Goal: Task Accomplishment & Management: Use online tool/utility

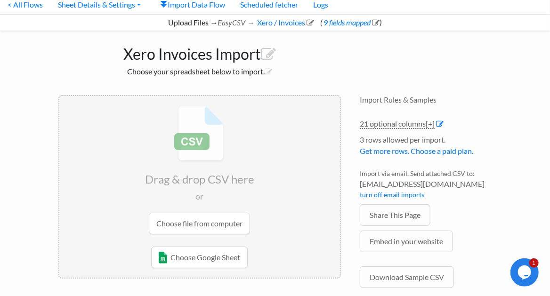
scroll to position [94, 0]
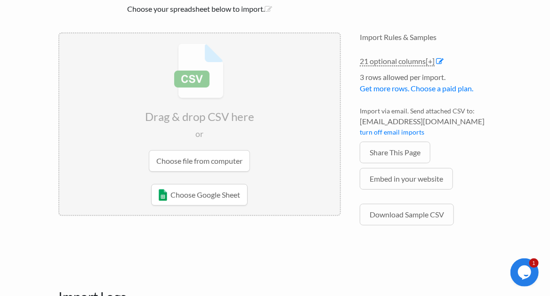
click at [205, 153] on input "file" at bounding box center [199, 107] width 281 height 148
click at [226, 155] on input "file" at bounding box center [199, 107] width 281 height 148
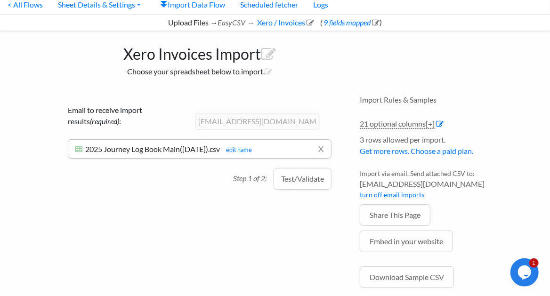
scroll to position [0, 0]
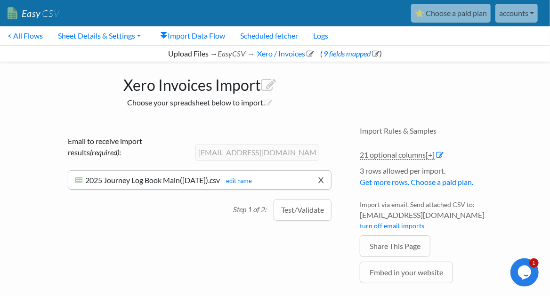
click at [319, 181] on link "x" at bounding box center [321, 180] width 6 height 18
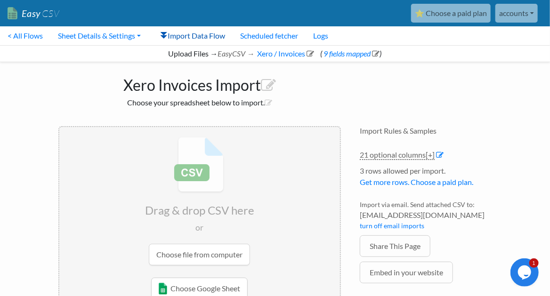
click at [210, 39] on link "Import Data Flow" at bounding box center [193, 35] width 80 height 19
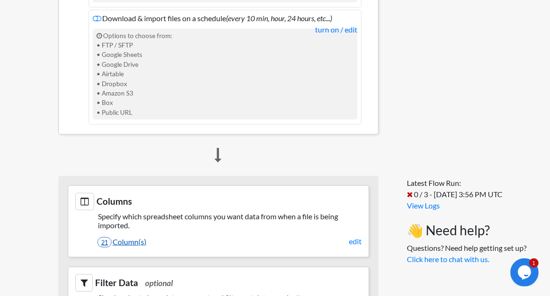
scroll to position [408, 0]
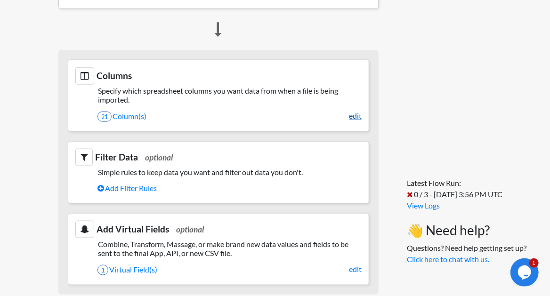
click at [350, 122] on link "edit" at bounding box center [355, 115] width 13 height 11
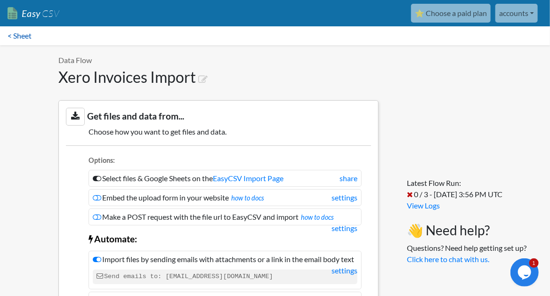
click at [13, 37] on link "< Sheet" at bounding box center [19, 35] width 39 height 19
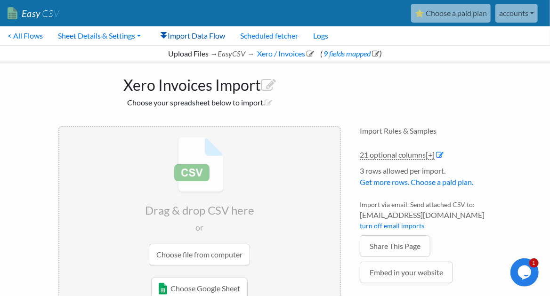
click at [186, 32] on link "Import Data Flow" at bounding box center [193, 35] width 80 height 19
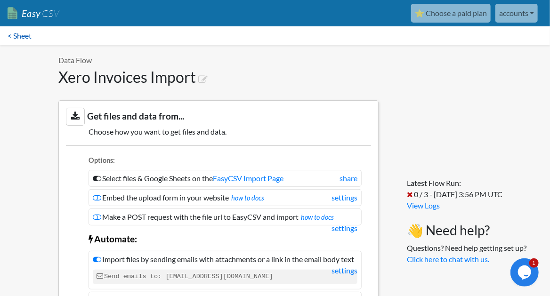
click at [21, 35] on link "< Sheet" at bounding box center [19, 35] width 39 height 19
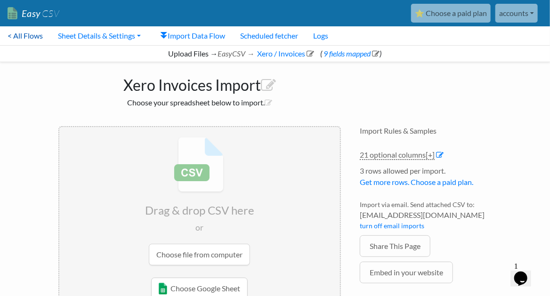
click at [23, 33] on link "< All Flows" at bounding box center [25, 35] width 50 height 19
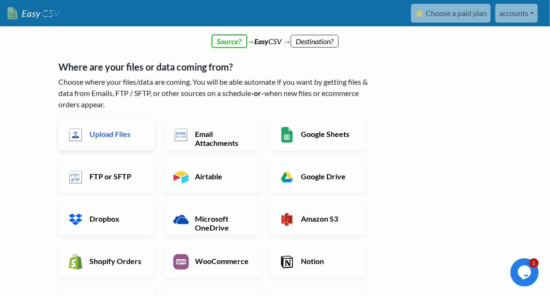
click at [100, 131] on h6 "Upload Files" at bounding box center [116, 134] width 58 height 9
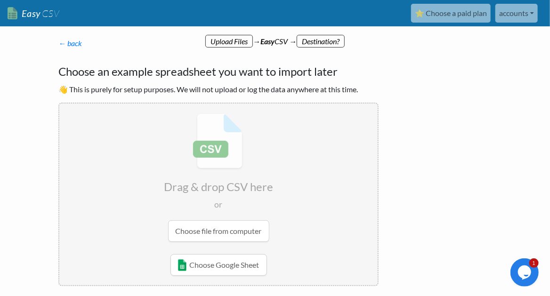
click at [254, 229] on input "file" at bounding box center [218, 178] width 319 height 148
radio input "false"
radio input "true"
type input "Booking"
type input "Booked by"
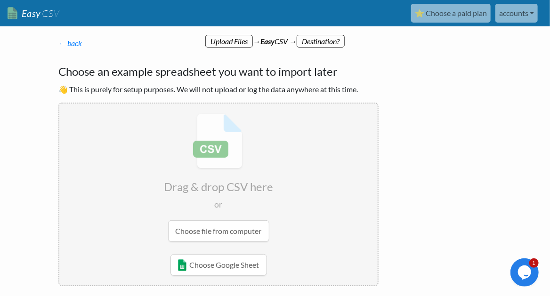
type input "Quotation Sent"
type input "Depature date"
type input "Depart from"
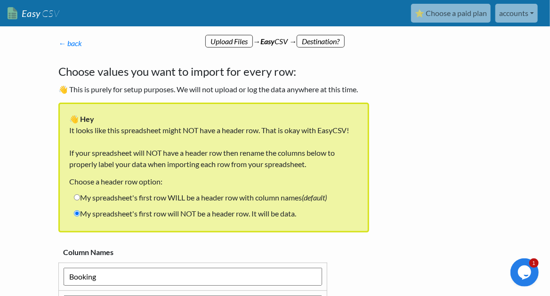
click at [141, 198] on label "My spreadsheet's first row WILL be a header row with column names (default)" at bounding box center [200, 198] width 262 height 16
click at [80, 198] on input "My spreadsheet's first row WILL be a header row with column names (default)" at bounding box center [77, 198] width 6 height 6
radio input "true"
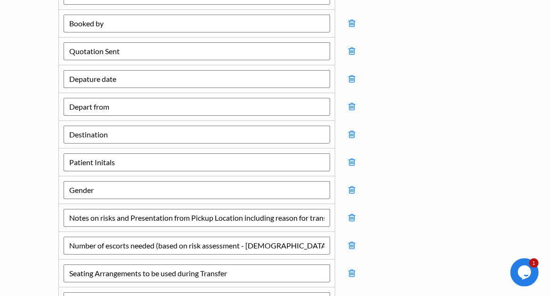
scroll to position [187, 0]
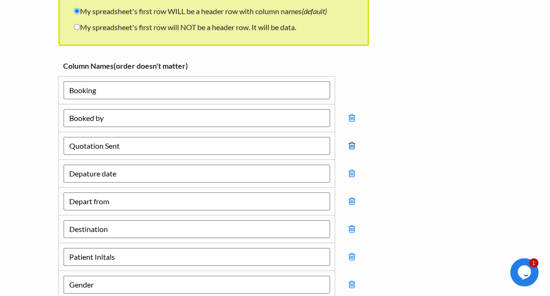
click at [354, 142] on icon at bounding box center [352, 146] width 7 height 8
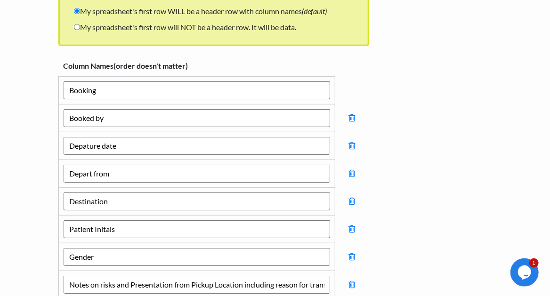
click at [354, 142] on icon at bounding box center [352, 146] width 7 height 8
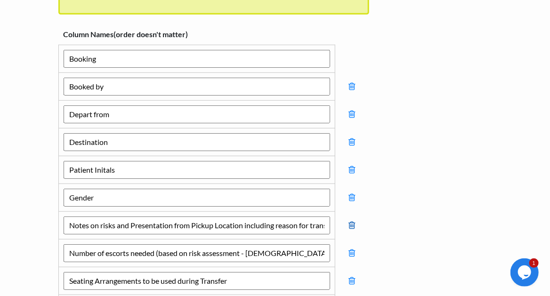
scroll to position [281, 0]
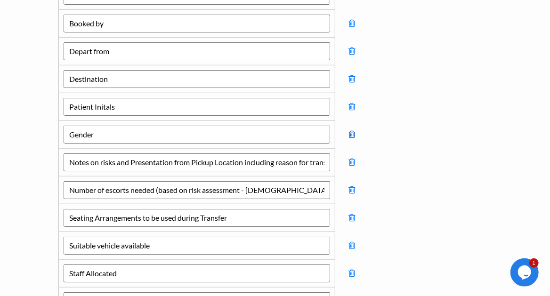
click at [354, 135] on icon at bounding box center [352, 135] width 7 height 8
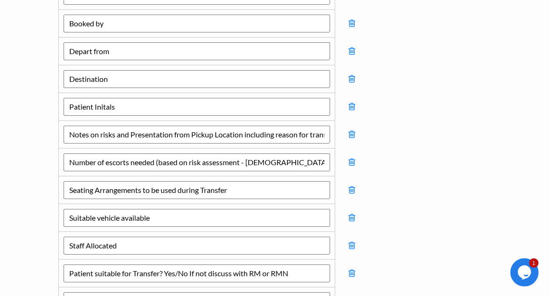
click at [354, 135] on icon at bounding box center [352, 135] width 7 height 8
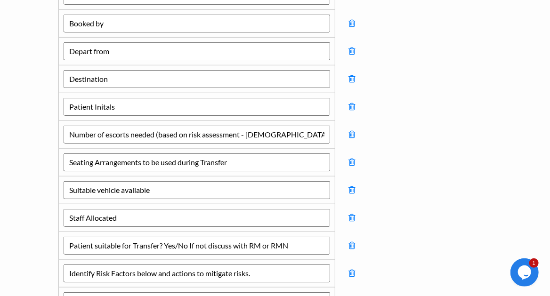
click at [354, 135] on icon at bounding box center [352, 135] width 7 height 8
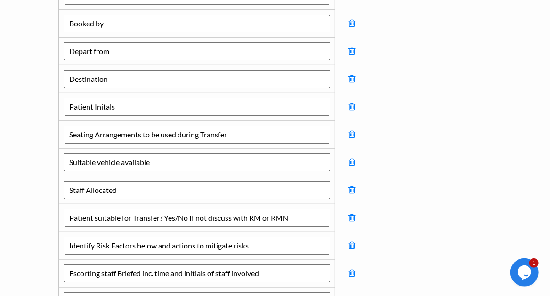
click at [354, 135] on icon at bounding box center [352, 135] width 7 height 8
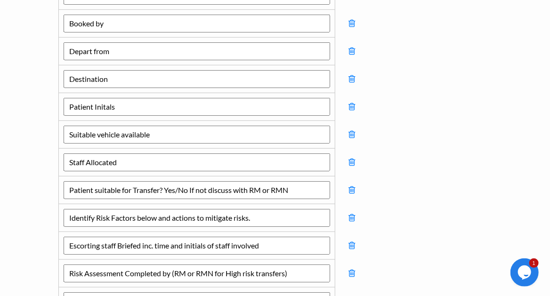
click at [354, 135] on icon at bounding box center [352, 135] width 7 height 8
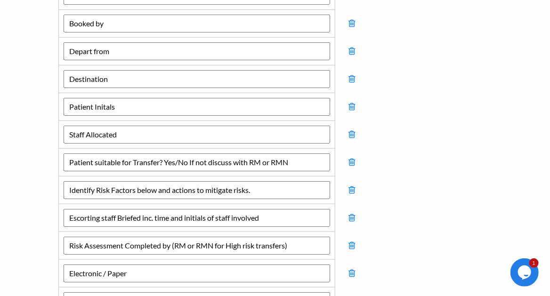
click at [354, 135] on icon at bounding box center [352, 135] width 7 height 8
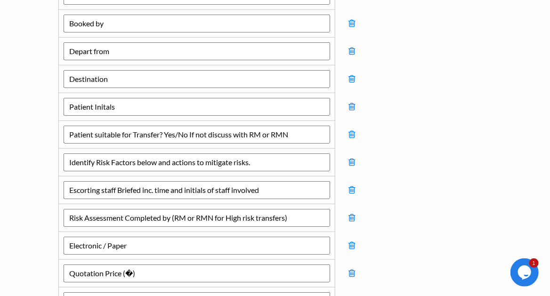
click at [354, 135] on icon at bounding box center [352, 135] width 7 height 8
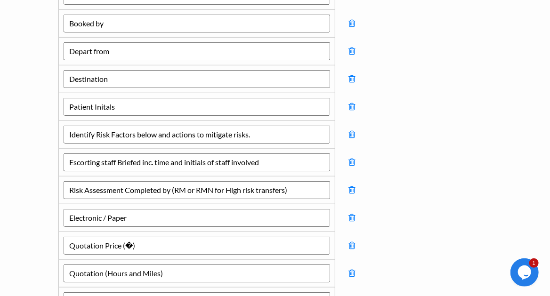
click at [354, 135] on icon at bounding box center [352, 135] width 7 height 8
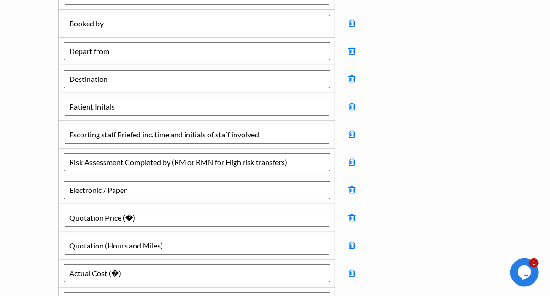
click at [354, 135] on icon at bounding box center [352, 135] width 7 height 8
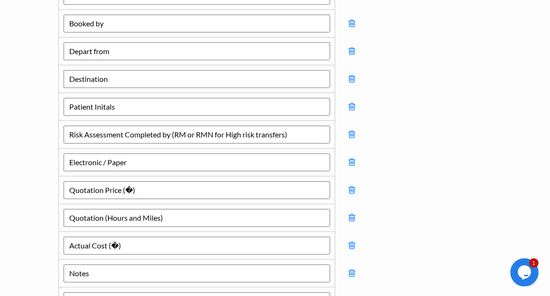
click at [354, 135] on icon at bounding box center [352, 135] width 7 height 8
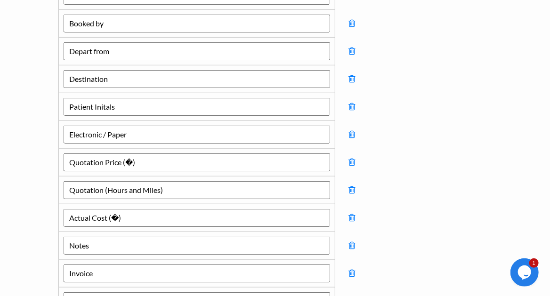
click at [354, 135] on icon at bounding box center [352, 135] width 7 height 8
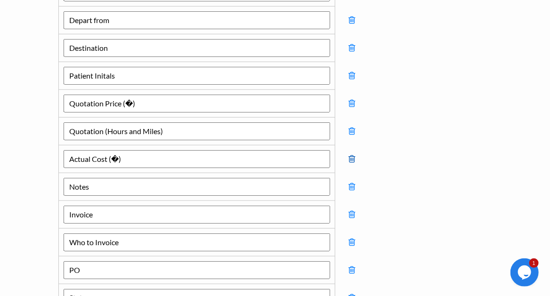
click at [354, 157] on icon at bounding box center [352, 159] width 7 height 8
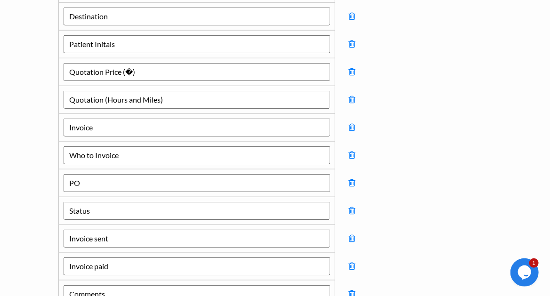
scroll to position [375, 0]
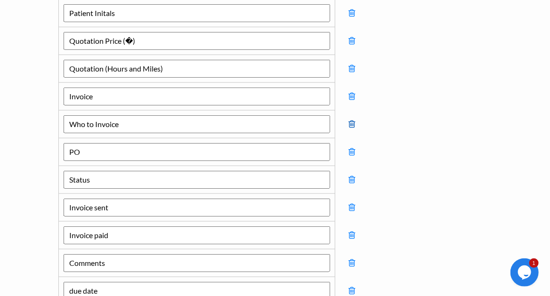
click at [352, 121] on icon at bounding box center [352, 124] width 7 height 8
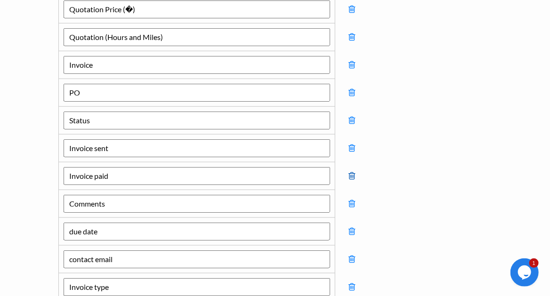
click at [352, 172] on icon at bounding box center [352, 176] width 7 height 8
click at [353, 145] on icon at bounding box center [352, 148] width 7 height 8
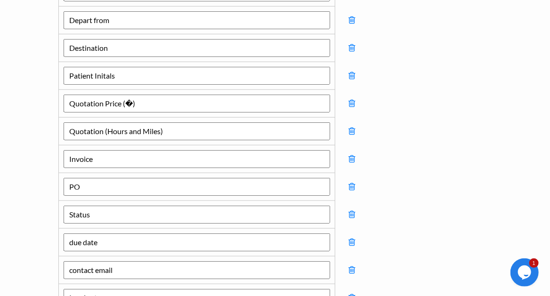
scroll to position [470, 0]
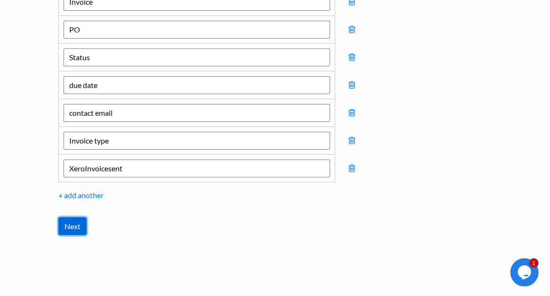
click at [73, 224] on input "Next" at bounding box center [72, 227] width 28 height 18
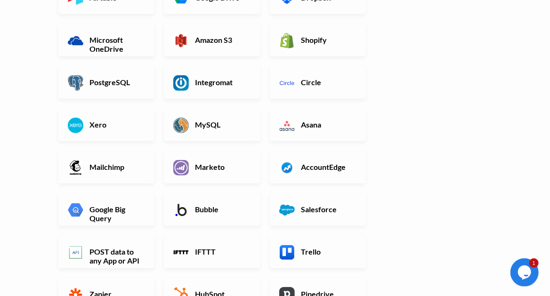
scroll to position [157, 0]
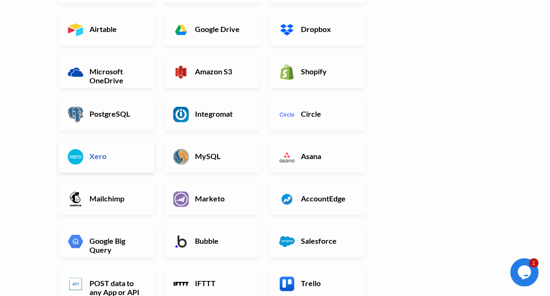
click at [132, 169] on link "Xero" at bounding box center [106, 156] width 96 height 33
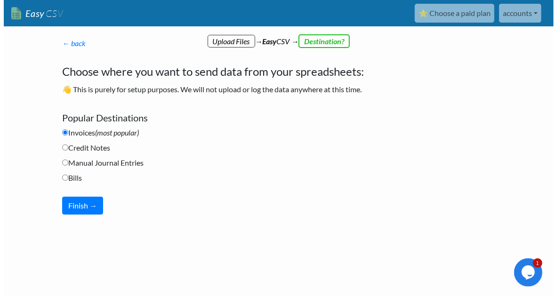
scroll to position [0, 0]
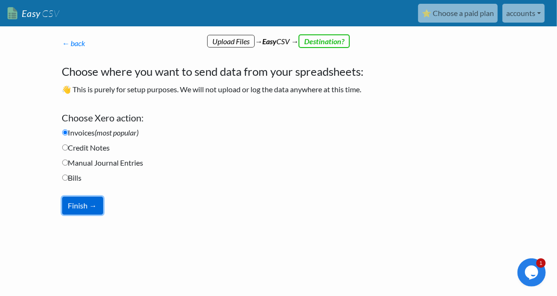
click at [94, 206] on button "Finish →" at bounding box center [82, 206] width 41 height 18
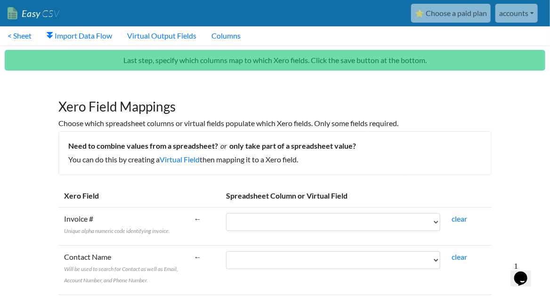
scroll to position [125, 0]
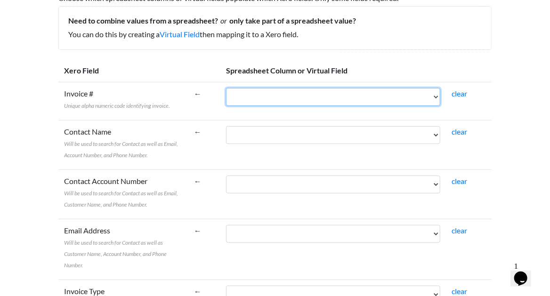
click at [329, 98] on select "Booking Booked by Depart from Destination Patient Initals Quotation Price (�) Q…" at bounding box center [333, 97] width 214 height 18
select select "cr_754245"
click at [270, 88] on select "Booking Booked by Depart from Destination Patient Initals Quotation Price (�) Q…" at bounding box center [333, 97] width 214 height 18
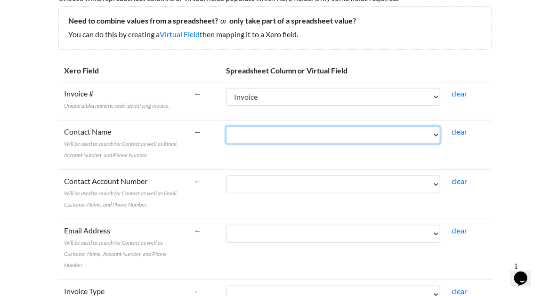
click at [328, 135] on select "Booking Booked by Depart from Destination Patient Initals Quotation Price (�) Q…" at bounding box center [333, 135] width 214 height 18
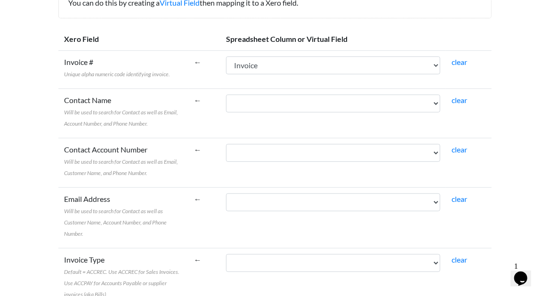
click at [290, 211] on td "Booking Booked by Depart from Destination Patient Initals Quotation Price (�) Q…" at bounding box center [334, 218] width 226 height 61
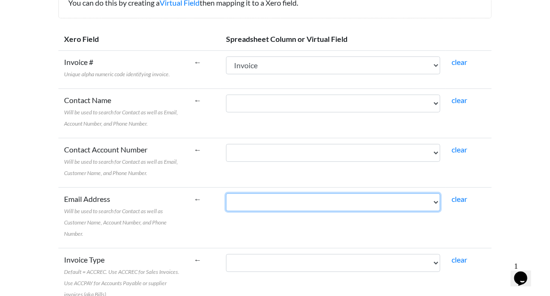
click at [291, 208] on select "Booking Booked by Depart from Destination Patient Initals Quotation Price (�) Q…" at bounding box center [333, 203] width 214 height 18
select select "cr_754249"
click at [270, 194] on select "Booking Booked by Depart from Destination Patient Initals Quotation Price (�) Q…" at bounding box center [333, 203] width 214 height 18
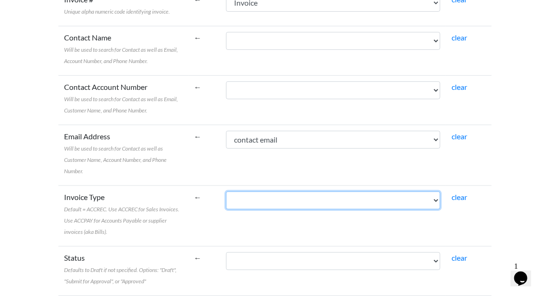
click at [277, 192] on select "Booking Booked by Depart from Destination Patient Initals Quotation Price (�) Q…" at bounding box center [333, 201] width 214 height 18
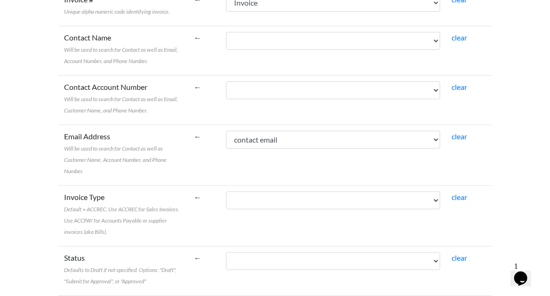
click at [183, 194] on label "Invoice Type Default = ACCREC. Use ACCREC for Sales Invoices. Use ACCPAY for Ac…" at bounding box center [123, 214] width 119 height 45
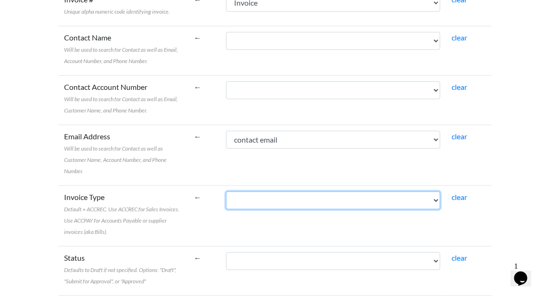
click at [227, 194] on select "Booking Booked by Depart from Destination Patient Initals Quotation Price (�) Q…" at bounding box center [333, 201] width 214 height 18
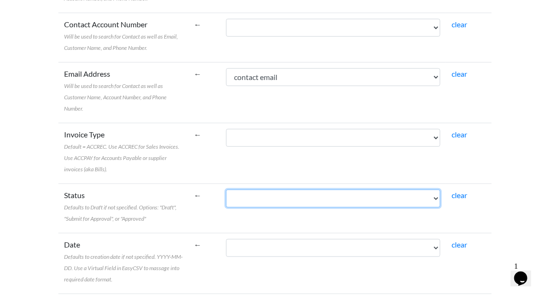
click at [299, 190] on select "Booking Booked by Depart from Destination Patient Initals Quotation Price (�) Q…" at bounding box center [333, 199] width 214 height 18
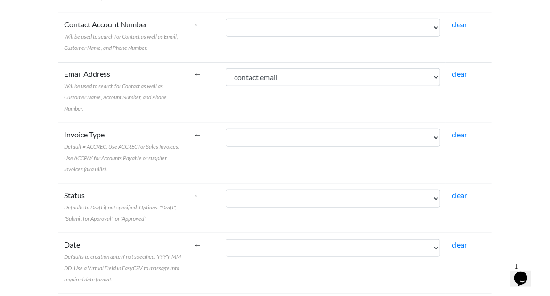
click at [183, 190] on label "Status Defaults to Draft if not specified. Options: "Draft", "Submit for Approv…" at bounding box center [123, 207] width 119 height 34
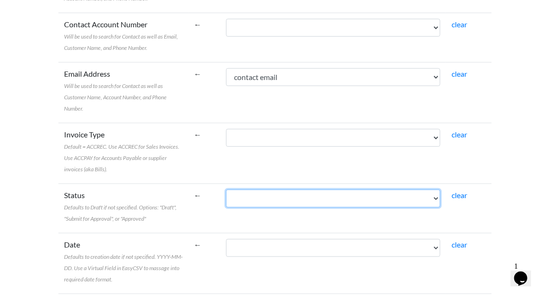
click at [230, 190] on select "Booking Booked by Depart from Destination Patient Initals Quotation Price (�) Q…" at bounding box center [333, 199] width 214 height 18
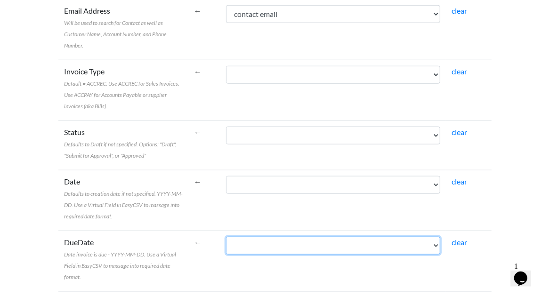
click at [294, 237] on select "Booking Booked by Depart from Destination Patient Initals Quotation Price (�) Q…" at bounding box center [333, 246] width 214 height 18
select select "cr_754248"
click at [270, 237] on select "Booking Booked by Depart from Destination Patient Initals Quotation Price (�) Q…" at bounding box center [333, 246] width 214 height 18
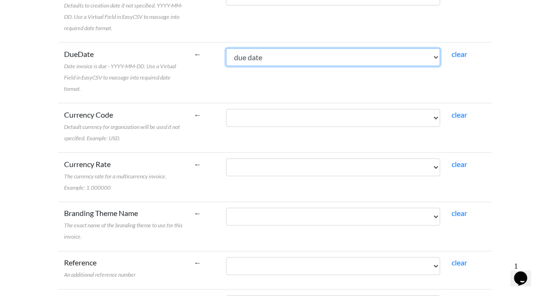
scroll to position [597, 0]
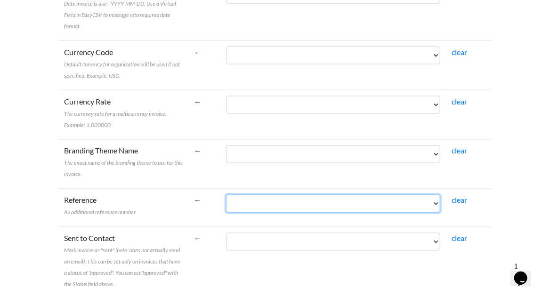
click at [295, 195] on select "Booking Booked by Depart from Destination Patient Initals Quotation Price (�) Q…" at bounding box center [333, 204] width 214 height 18
select select "cr_754238"
click at [270, 195] on select "Booking Booked by Depart from Destination Patient Initals Quotation Price (�) Q…" at bounding box center [333, 204] width 214 height 18
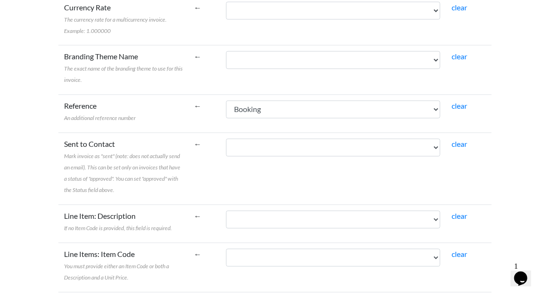
select select "cr_754243"
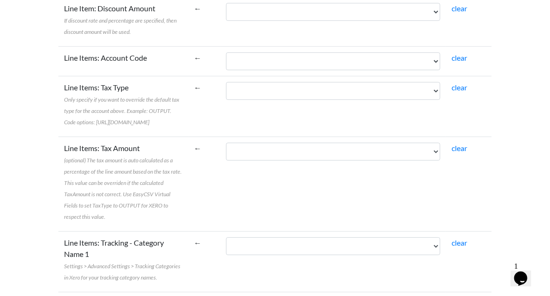
scroll to position [1187, 0]
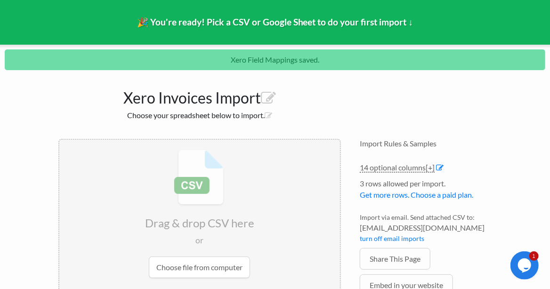
scroll to position [125, 0]
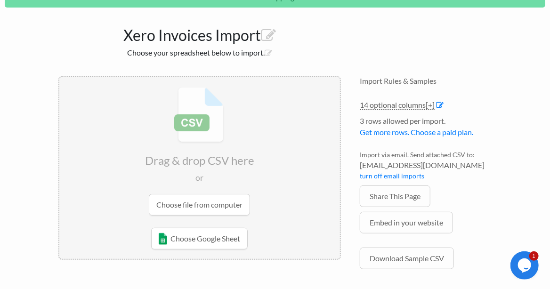
click at [202, 208] on input "file" at bounding box center [199, 151] width 281 height 148
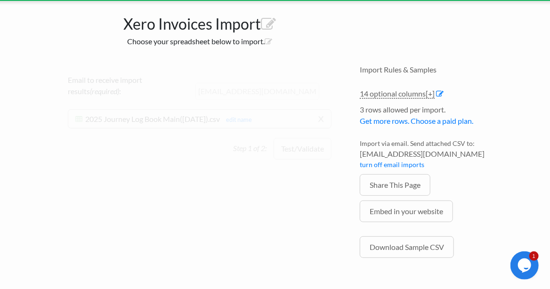
scroll to position [95, 0]
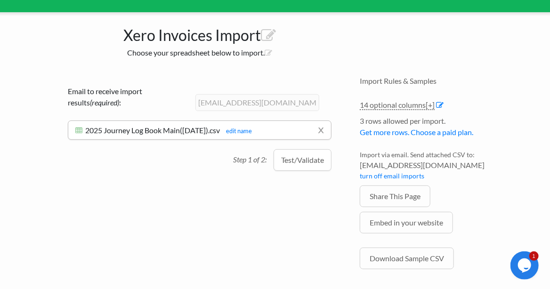
click at [301, 155] on button "Test/Validate" at bounding box center [303, 160] width 58 height 22
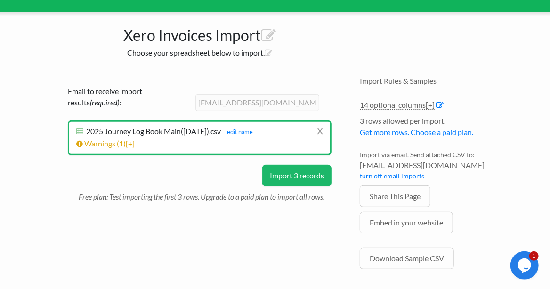
click at [297, 172] on button "Import 3 records" at bounding box center [296, 176] width 69 height 22
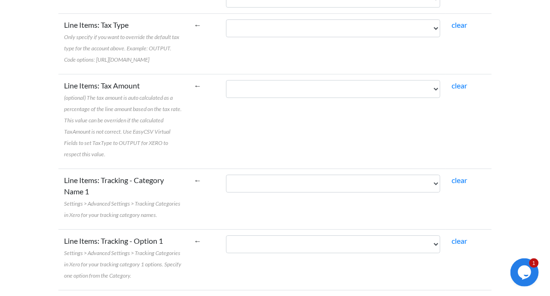
scroll to position [1156, 0]
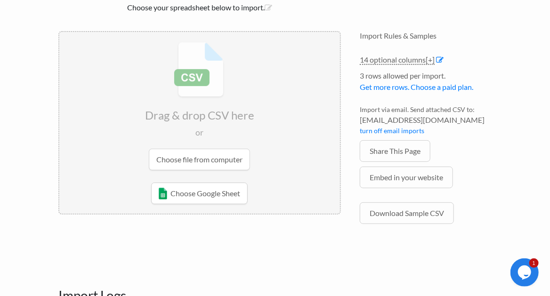
click at [178, 158] on input "file" at bounding box center [199, 106] width 281 height 148
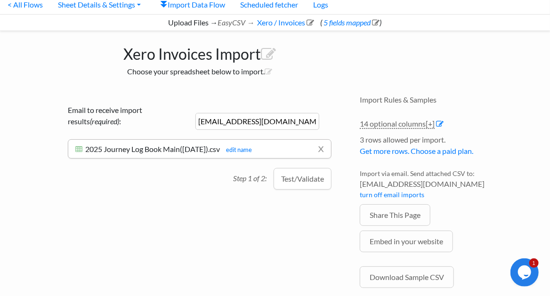
click at [227, 121] on input "[EMAIL_ADDRESS][DOMAIN_NAME]" at bounding box center [258, 121] width 124 height 17
type input "[EMAIL_ADDRESS][DOMAIN_NAME]"
click at [308, 183] on button "Test/Validate" at bounding box center [303, 179] width 58 height 22
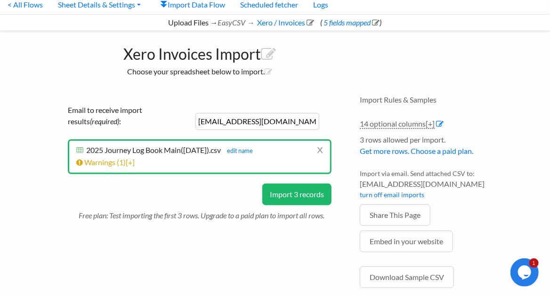
click at [306, 188] on button "Import 3 records" at bounding box center [296, 195] width 69 height 22
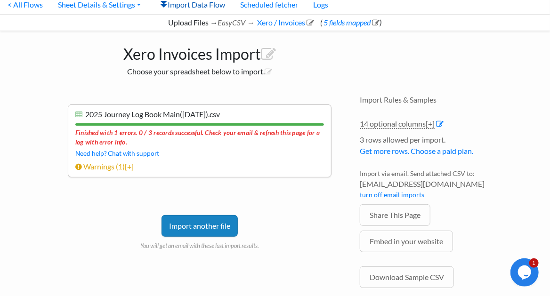
click at [189, 9] on link "Import Data Flow" at bounding box center [193, 4] width 80 height 19
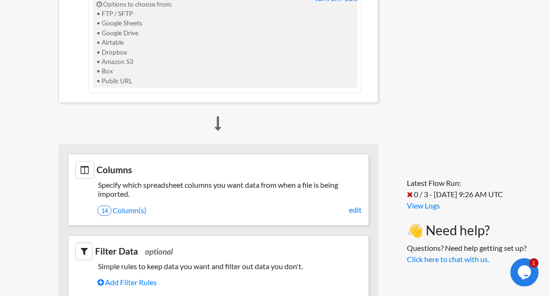
scroll to position [440, 0]
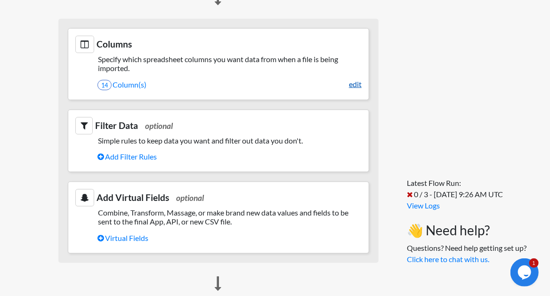
click at [360, 90] on link "edit" at bounding box center [355, 84] width 13 height 11
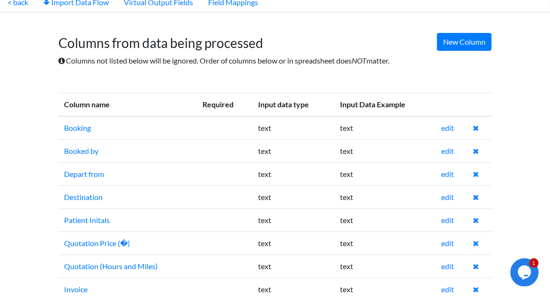
scroll to position [2, 0]
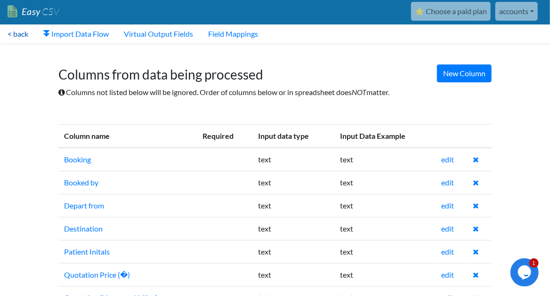
click at [26, 34] on link "< back" at bounding box center [18, 34] width 36 height 19
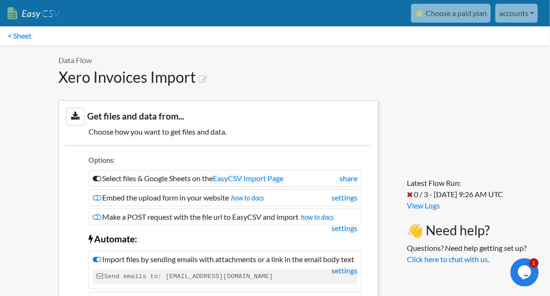
click at [26, 34] on link "< Sheet" at bounding box center [19, 35] width 39 height 19
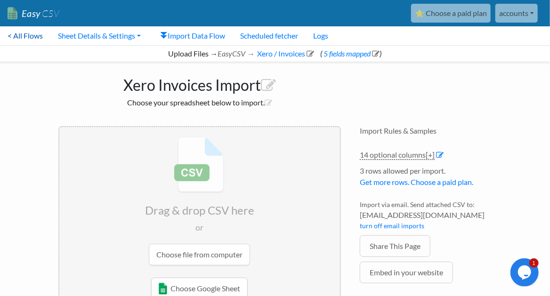
click at [33, 35] on link "< All Flows" at bounding box center [25, 35] width 50 height 19
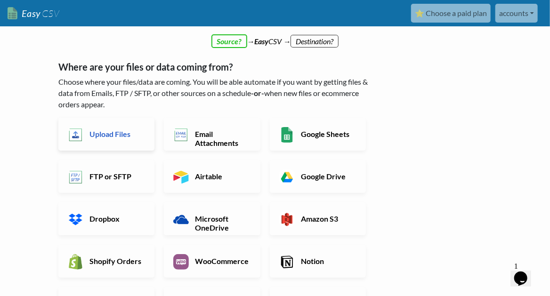
click at [112, 131] on h6 "Upload Files" at bounding box center [116, 134] width 58 height 9
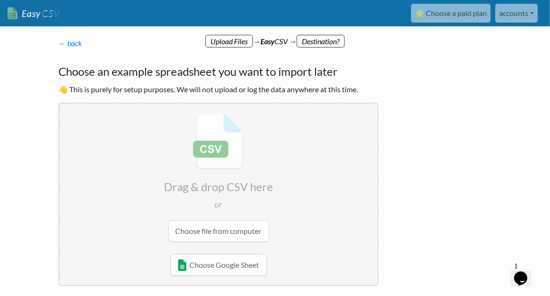
click at [212, 224] on input "file" at bounding box center [218, 178] width 319 height 148
radio input "false"
radio input "true"
type input "Booking"
type input "Booked by"
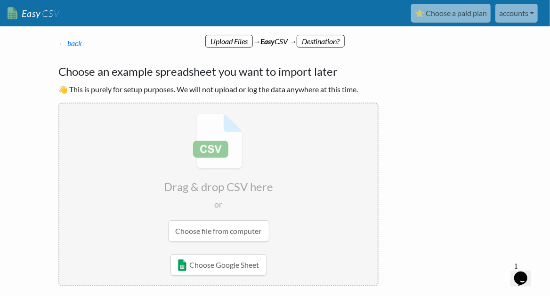
type input "Quotation Sent"
type input "Depature date"
type input "Depart from"
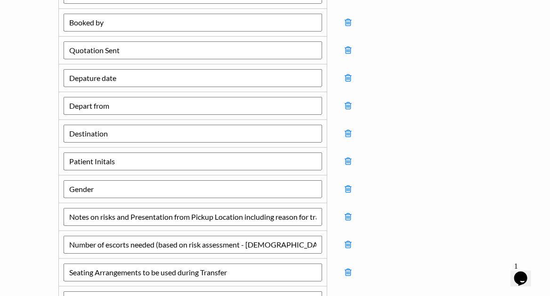
scroll to position [220, 0]
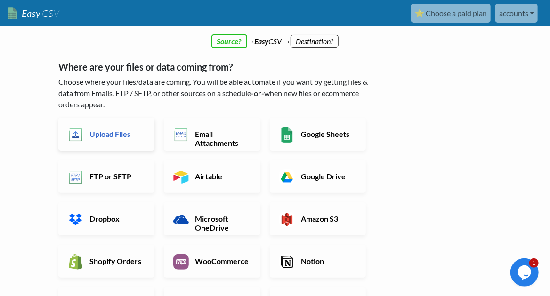
click at [111, 132] on h6 "Upload Files" at bounding box center [116, 134] width 58 height 9
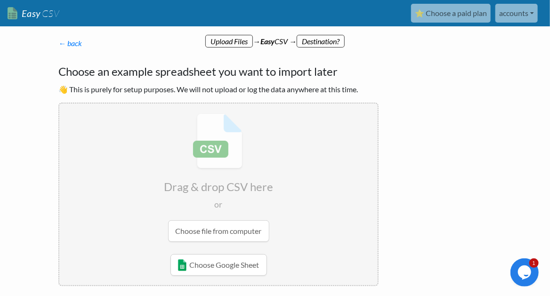
click at [194, 238] on input "file" at bounding box center [218, 178] width 319 height 148
radio input "false"
radio input "true"
type input "Booking"
type input "Booked by"
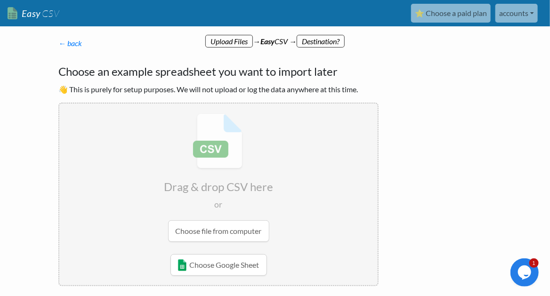
type input "Quotation Sent"
type input "Depature date"
type input "Depart from"
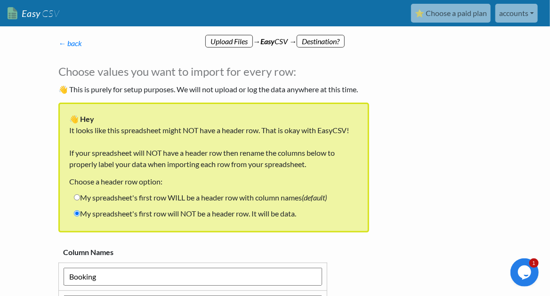
scroll to position [94, 0]
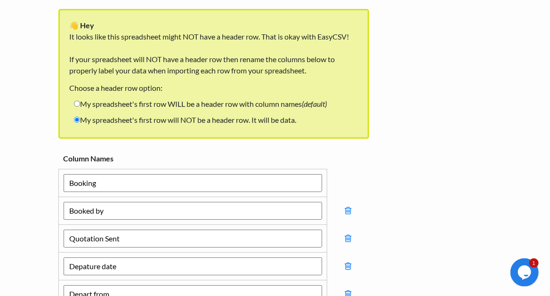
click at [134, 110] on label "My spreadsheet's first row WILL be a header row with column names (default)" at bounding box center [200, 104] width 262 height 16
click at [80, 107] on input "My spreadsheet's first row WILL be a header row with column names (default)" at bounding box center [77, 104] width 6 height 6
radio input "true"
click at [136, 104] on label "My spreadsheet's first row WILL be a header row with column names (default)" at bounding box center [200, 104] width 262 height 16
click at [80, 104] on input "My spreadsheet's first row WILL be a header row with column names (default)" at bounding box center [77, 104] width 6 height 6
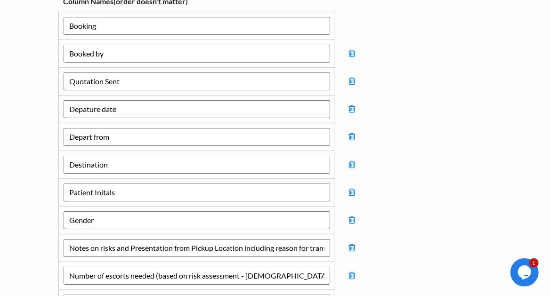
scroll to position [314, 0]
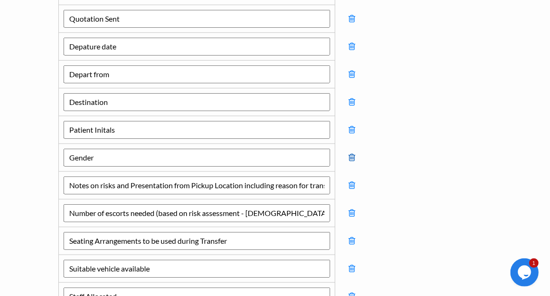
click at [351, 154] on icon at bounding box center [352, 158] width 7 height 8
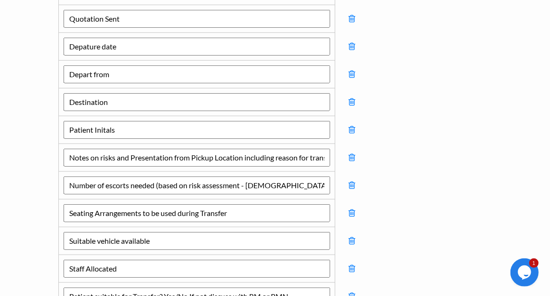
click at [351, 154] on icon at bounding box center [352, 158] width 7 height 8
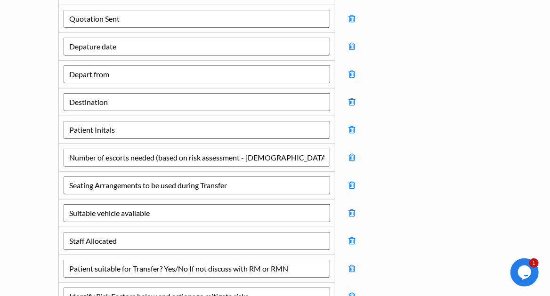
click at [351, 154] on icon at bounding box center [352, 158] width 7 height 8
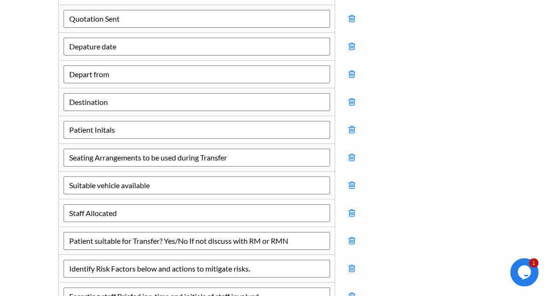
click at [351, 154] on icon at bounding box center [352, 158] width 7 height 8
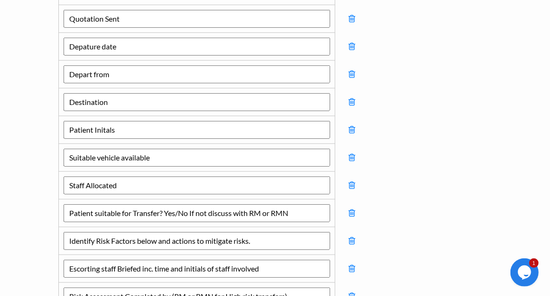
click at [351, 154] on icon at bounding box center [352, 158] width 7 height 8
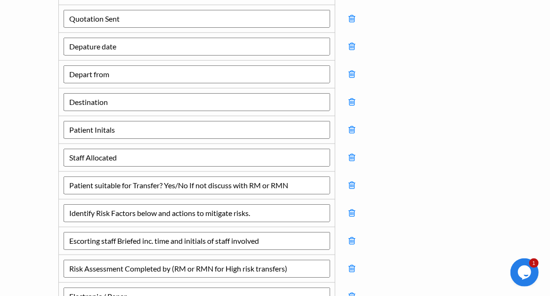
click at [351, 154] on icon at bounding box center [352, 158] width 7 height 8
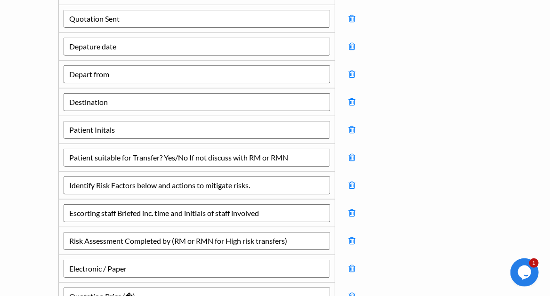
click at [351, 154] on icon at bounding box center [352, 158] width 7 height 8
click at [351, 181] on icon at bounding box center [352, 185] width 7 height 8
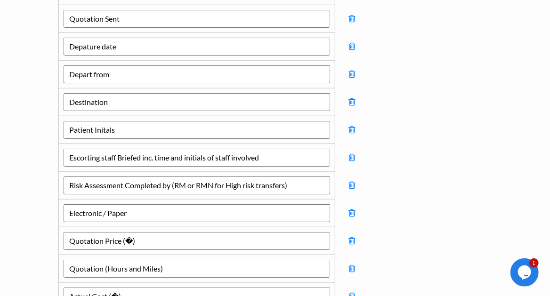
click at [351, 154] on icon at bounding box center [352, 158] width 7 height 8
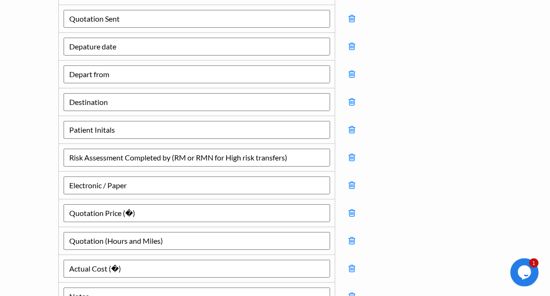
click at [351, 154] on icon at bounding box center [352, 158] width 7 height 8
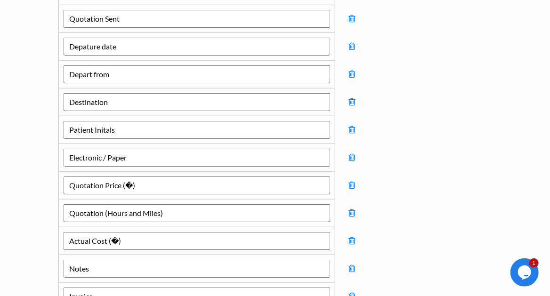
click at [351, 154] on icon at bounding box center [352, 158] width 7 height 8
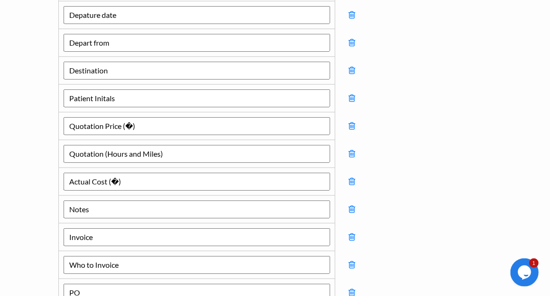
scroll to position [377, 0]
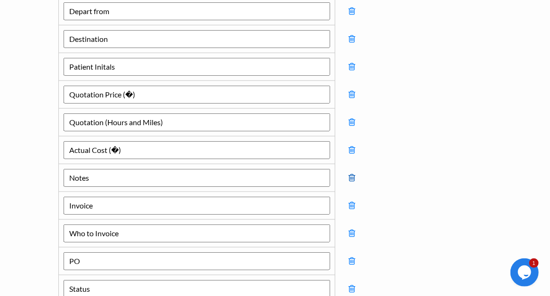
click at [353, 175] on icon at bounding box center [352, 178] width 7 height 8
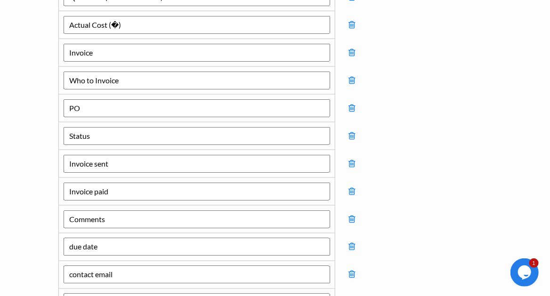
scroll to position [534, 0]
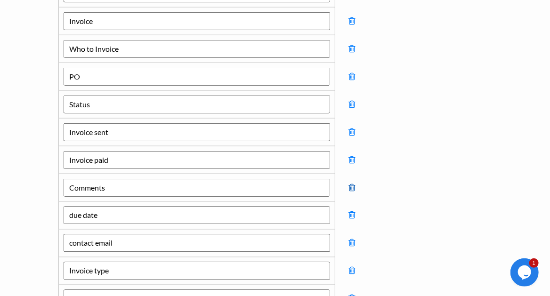
click at [352, 184] on icon at bounding box center [352, 188] width 7 height 8
click at [355, 156] on icon at bounding box center [352, 160] width 7 height 8
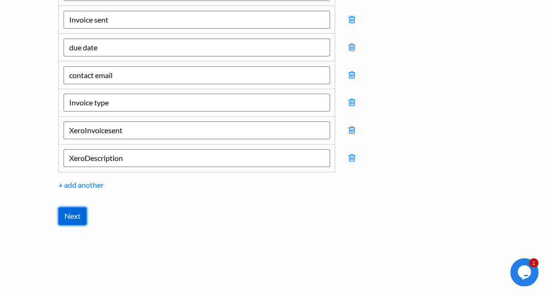
click at [70, 213] on input "Next" at bounding box center [72, 217] width 28 height 18
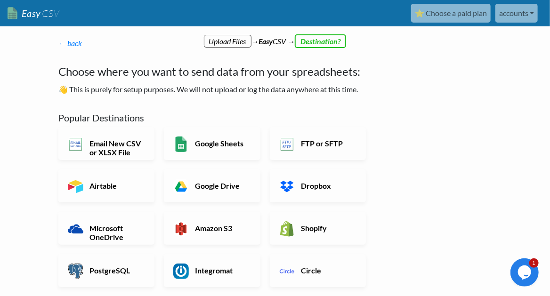
scroll to position [94, 0]
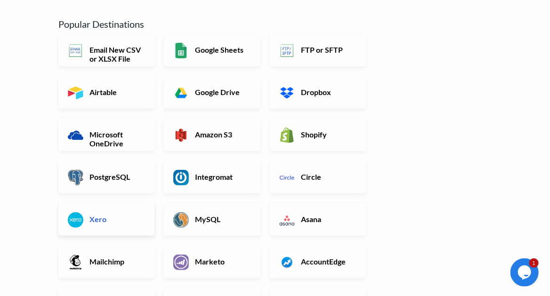
click at [119, 230] on link "Xero" at bounding box center [106, 219] width 96 height 33
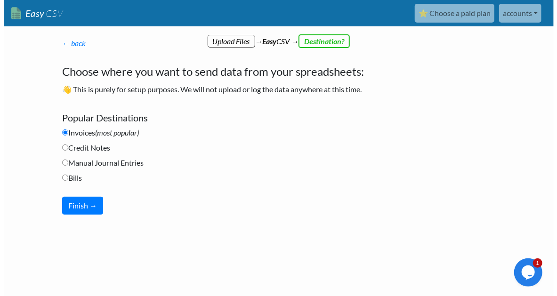
scroll to position [0, 0]
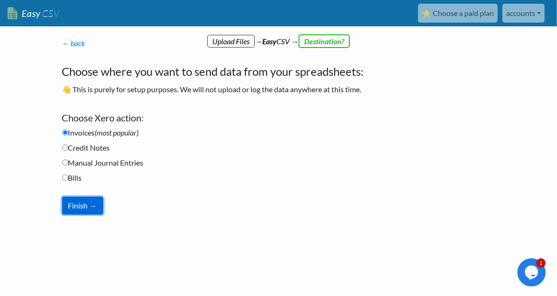
click at [82, 201] on button "Finish →" at bounding box center [82, 206] width 41 height 18
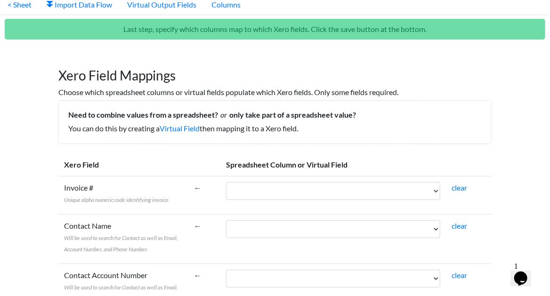
scroll to position [63, 0]
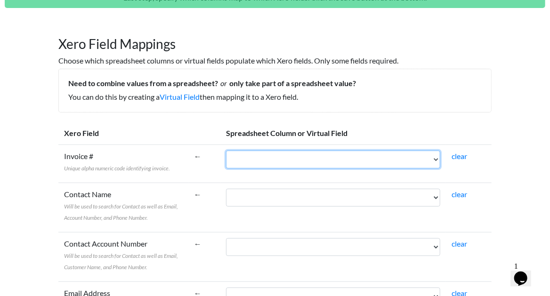
click at [285, 161] on select "Booking Booked by Quotation Sent Depature date Depart from Destination Patient …" at bounding box center [333, 160] width 214 height 18
select select "cr_754252"
click at [270, 151] on select "Booking Booked by Quotation Sent Depature date Depart from Destination Patient …" at bounding box center [333, 160] width 214 height 18
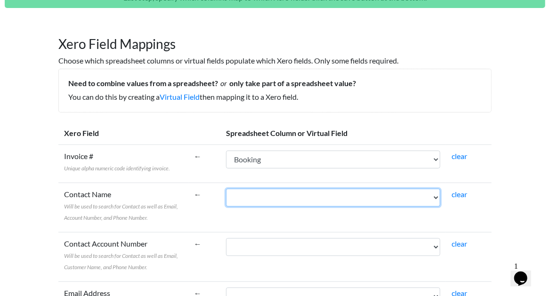
click at [297, 202] on select "Booking Booked by Quotation Sent Depature date Depart from Destination Patient …" at bounding box center [333, 198] width 214 height 18
select select "cr_754263"
click at [270, 189] on select "Booking Booked by Quotation Sent Depature date Depart from Destination Patient …" at bounding box center [333, 198] width 214 height 18
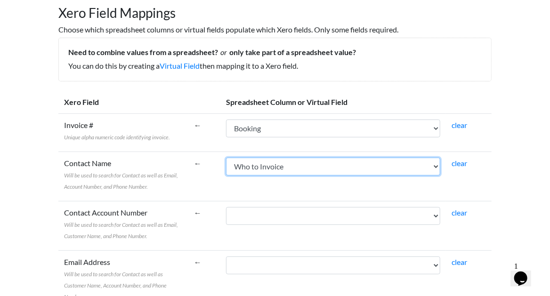
scroll to position [125, 0]
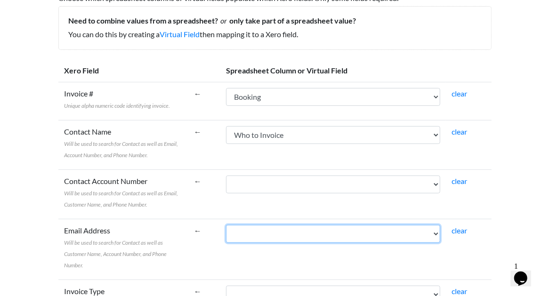
click at [297, 235] on select "Booking Booked by Quotation Sent Depature date Depart from Destination Patient …" at bounding box center [333, 234] width 214 height 18
select select "cr_754268"
click at [270, 225] on select "Booking Booked by Quotation Sent Depature date Depart from Destination Patient …" at bounding box center [333, 234] width 214 height 18
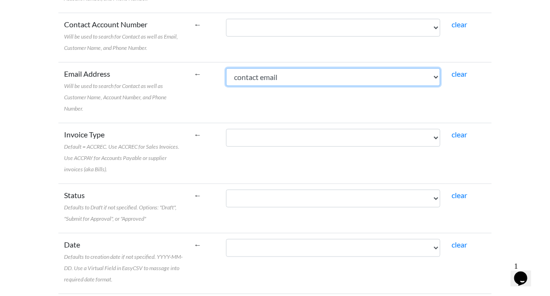
scroll to position [314, 0]
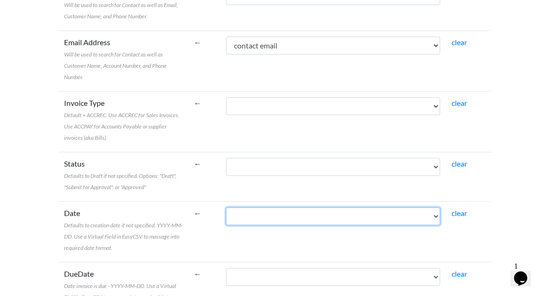
click at [299, 208] on select "Booking Booked by Quotation Sent Depature date Depart from Destination Patient …" at bounding box center [333, 217] width 214 height 18
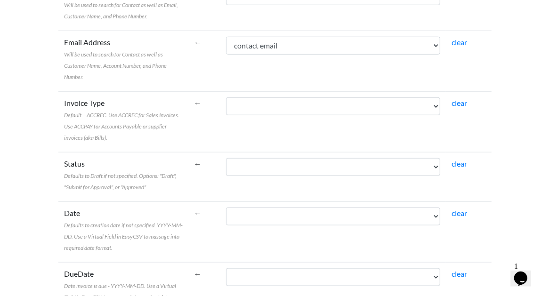
click at [162, 262] on td "DueDate Date invoice is due - YYYY-MM-DD. Use a Virtual Field in EasyCSV to mas…" at bounding box center [123, 292] width 130 height 61
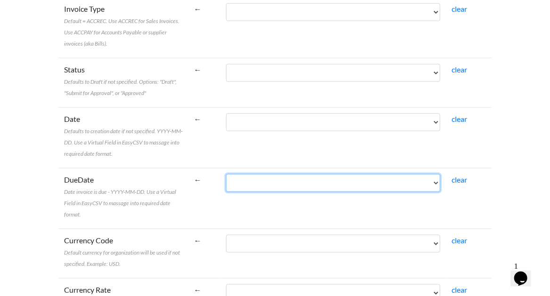
click at [292, 174] on select "Booking Booked by Quotation Sent Depature date Depart from Destination Patient …" at bounding box center [333, 183] width 214 height 18
select select "cr_754267"
click at [270, 174] on select "Booking Booked by Quotation Sent Depature date Depart from Destination Patient …" at bounding box center [333, 183] width 214 height 18
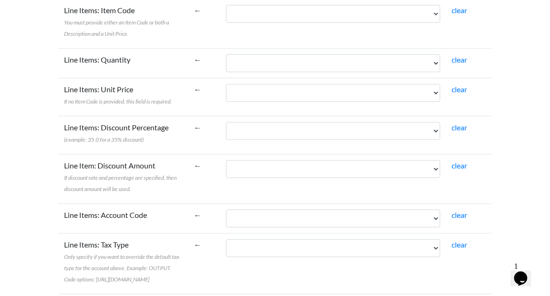
scroll to position [873, 0]
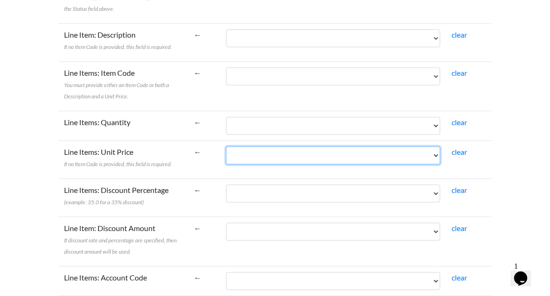
click at [286, 147] on select "Booking Booked by Quotation Sent Depature date Depart from Destination Patient …" at bounding box center [333, 156] width 214 height 18
click at [270, 147] on select "Booking Booked by Quotation Sent Depature date Depart from Destination Patient …" at bounding box center [333, 156] width 214 height 18
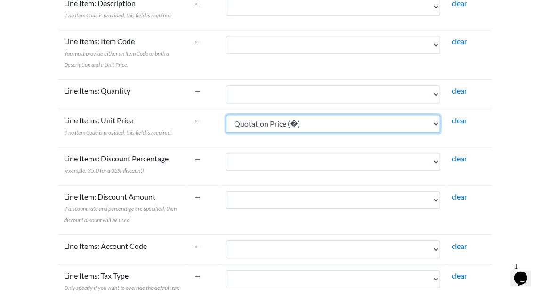
scroll to position [842, 0]
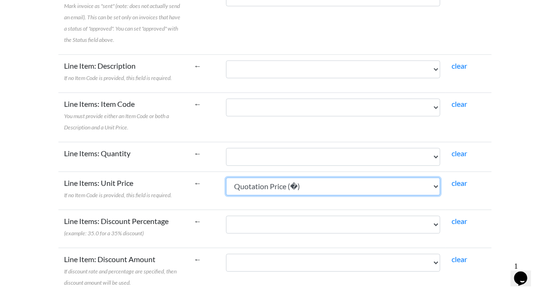
click at [285, 178] on select "Booking Booked by Quotation Sent Depature date Depart from Destination Patient …" at bounding box center [333, 187] width 214 height 18
select select "cr_754261"
click at [270, 178] on select "Booking Booked by Quotation Sent Depature date Depart from Destination Patient …" at bounding box center [333, 187] width 214 height 18
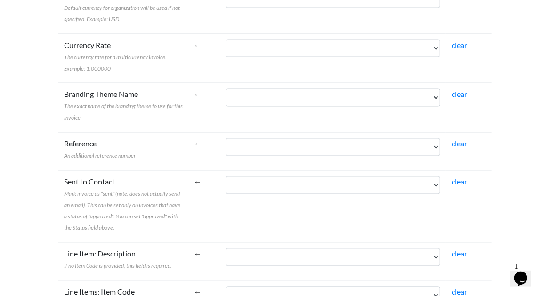
scroll to position [621, 0]
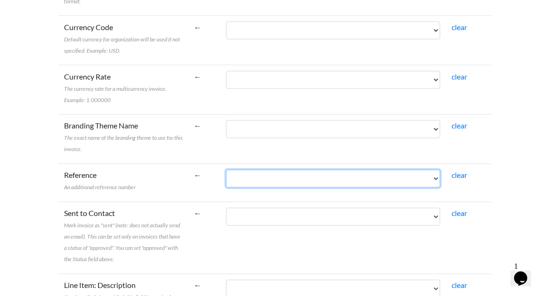
click at [283, 170] on select "Booking Booked by Quotation Sent Depature date Depart from Destination Patient …" at bounding box center [333, 179] width 214 height 18
select select "cr_754252"
click at [270, 170] on select "Booking Booked by Quotation Sent Depature date Depart from Destination Patient …" at bounding box center [333, 179] width 214 height 18
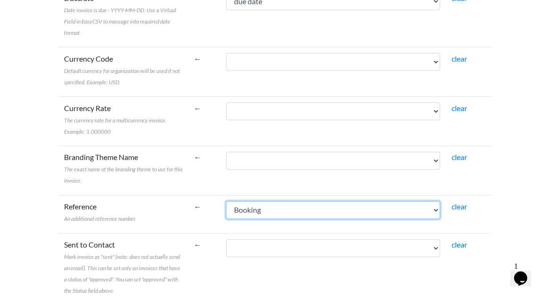
scroll to position [716, 0]
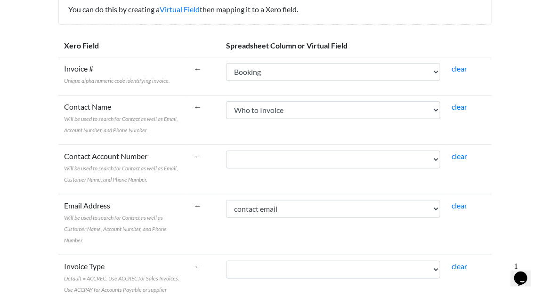
scroll to position [119, 0]
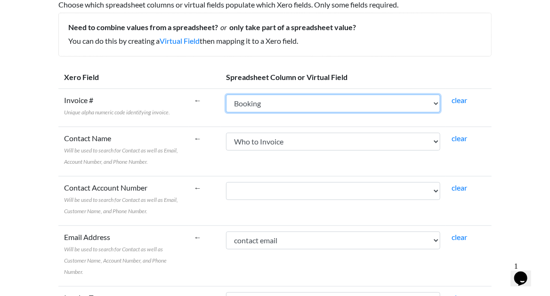
click at [288, 98] on select "Booking Booked by Quotation Sent Depature date Depart from Destination Patient …" at bounding box center [333, 104] width 214 height 18
select select "cr_754262"
click at [270, 95] on select "Booking Booked by Quotation Sent Depature date Depart from Destination Patient …" at bounding box center [333, 104] width 214 height 18
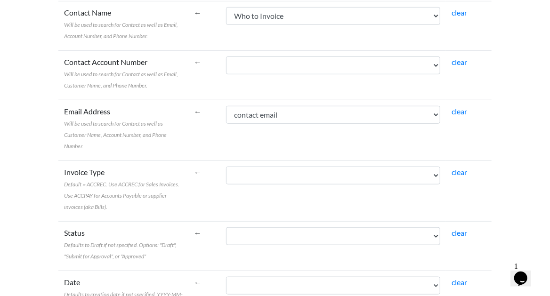
scroll to position [150, 0]
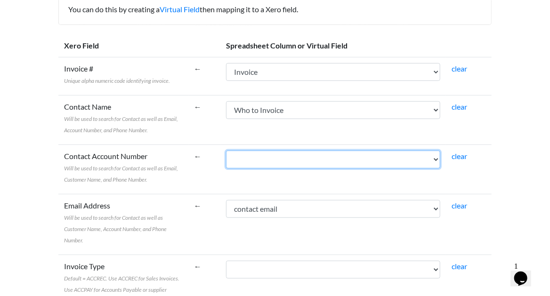
click at [287, 157] on select "Booking Booked by Quotation Sent Depature date Depart from Destination Patient …" at bounding box center [333, 160] width 214 height 18
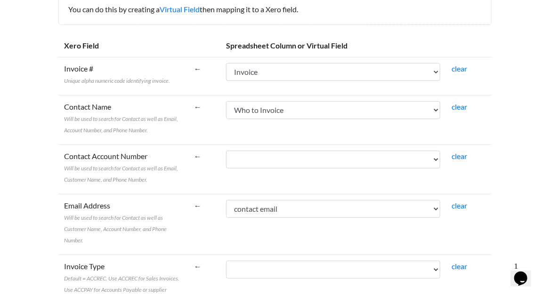
click at [188, 148] on td "Contact Account Number Will be used to search for Contact as well as Email, Cus…" at bounding box center [123, 169] width 130 height 49
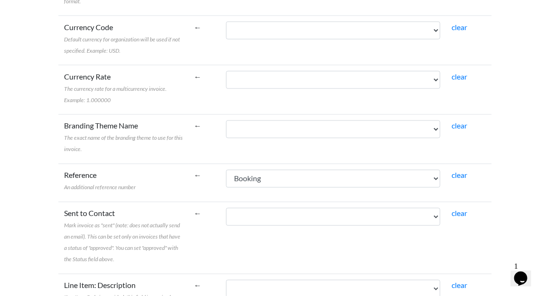
scroll to position [653, 0]
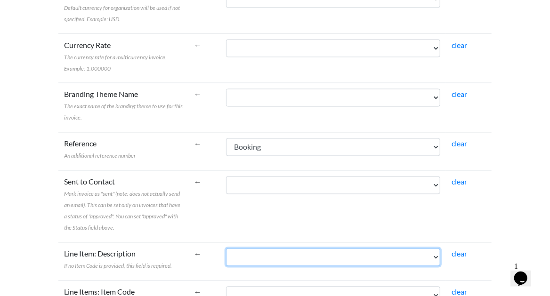
click at [272, 249] on select "Booking Booked by Quotation Sent Depature date Depart from Destination Patient …" at bounding box center [333, 258] width 214 height 18
select select "cr_754271"
click at [270, 249] on select "Booking Booked by Quotation Sent Depature date Depart from Destination Patient …" at bounding box center [333, 258] width 214 height 18
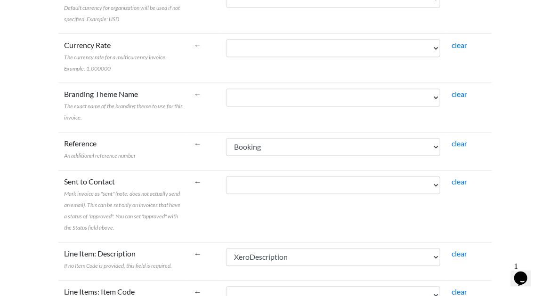
click at [188, 243] on td "Line Item: Description If no Item Code is provided, this field is required." at bounding box center [123, 262] width 130 height 38
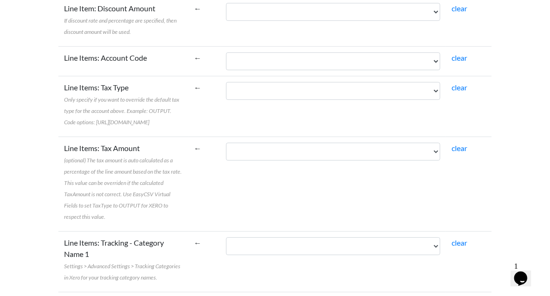
scroll to position [1187, 0]
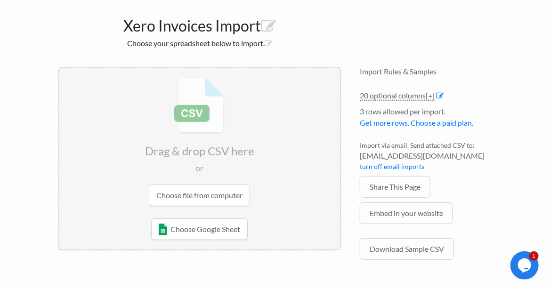
click at [179, 189] on input "file" at bounding box center [199, 142] width 281 height 148
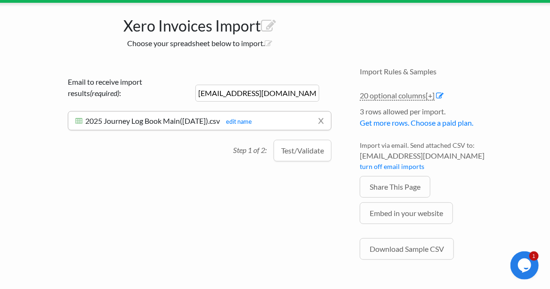
click at [228, 91] on input "accounts@qcmhealthcare.co.uk" at bounding box center [258, 93] width 124 height 17
type input "ranon@qcmhealthcare.co.uk"
click at [300, 148] on button "Test/Validate" at bounding box center [303, 151] width 58 height 22
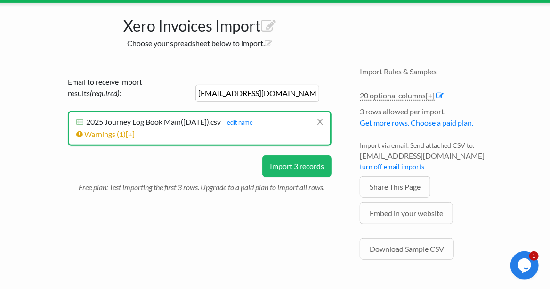
click at [294, 166] on button "Import 3 records" at bounding box center [296, 166] width 69 height 22
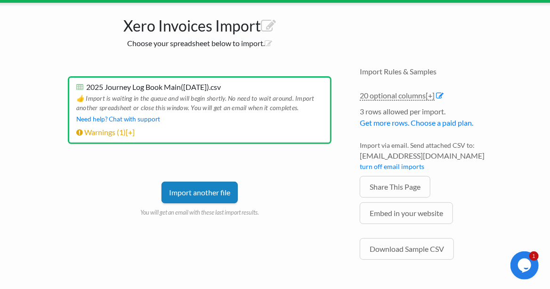
click at [233, 187] on link "Import another file" at bounding box center [200, 193] width 76 height 22
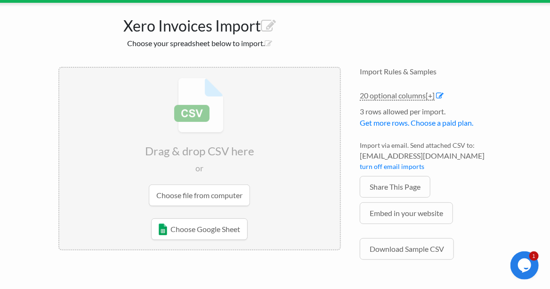
scroll to position [0, 0]
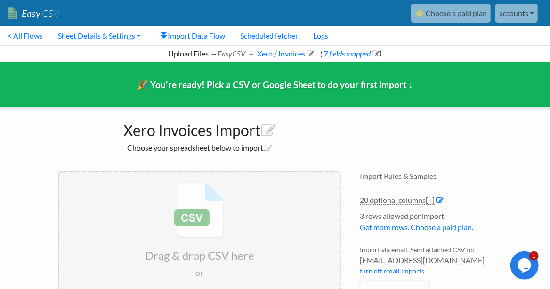
click at [456, 8] on link "⭐ Choose a paid plan" at bounding box center [451, 13] width 80 height 19
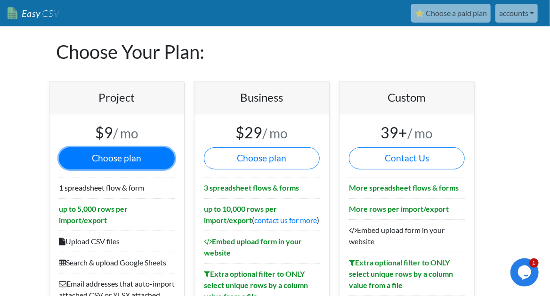
click at [123, 157] on button "Choose plan" at bounding box center [117, 158] width 116 height 22
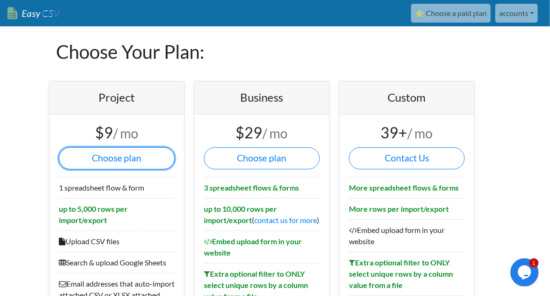
scroll to position [94, 0]
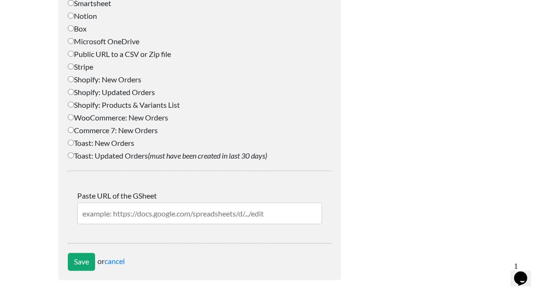
scroll to position [387, 0]
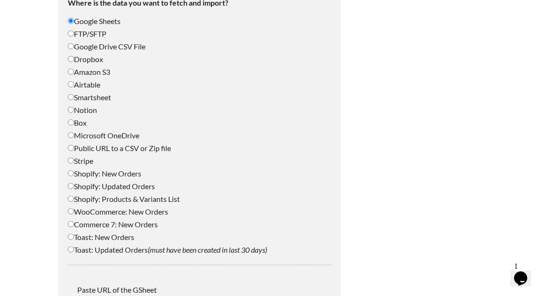
click at [125, 135] on label "Microsoft OneDrive" at bounding box center [200, 135] width 264 height 11
click at [74, 135] on input "Microsoft OneDrive" at bounding box center [71, 135] width 6 height 6
radio input "true"
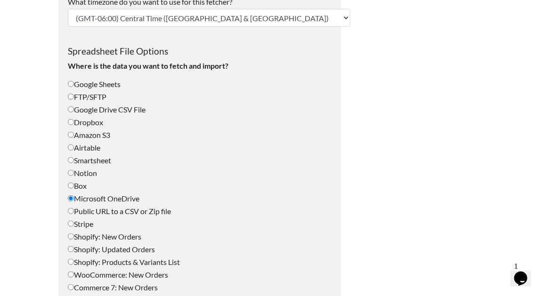
scroll to position [418, 0]
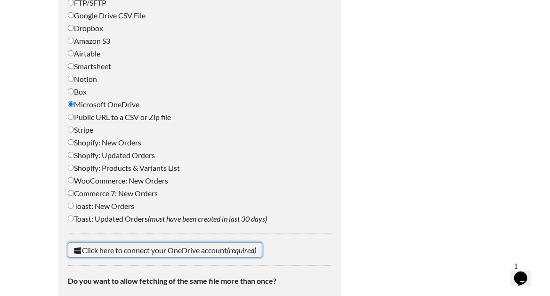
click at [233, 248] on icon "(required)" at bounding box center [241, 250] width 29 height 9
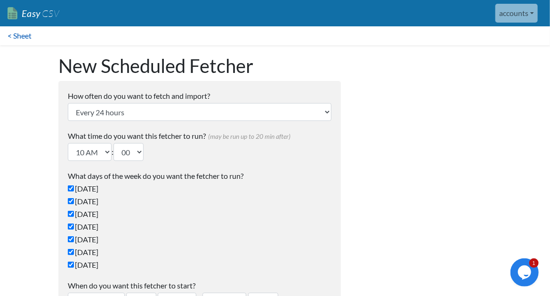
click at [16, 36] on link "< Sheet" at bounding box center [19, 35] width 39 height 19
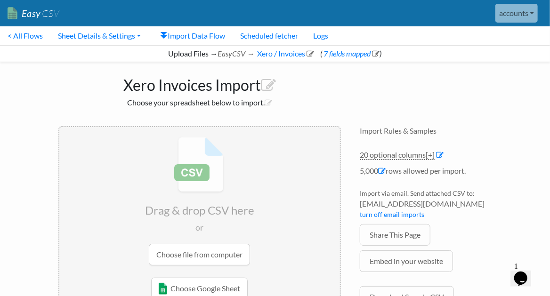
scroll to position [63, 0]
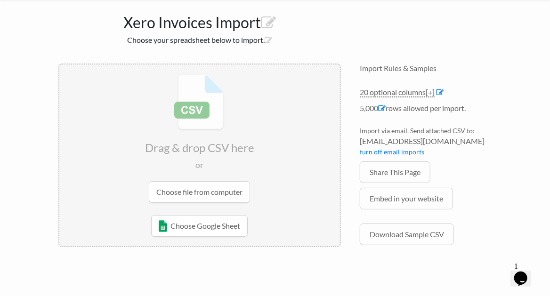
click at [234, 199] on input "file" at bounding box center [199, 139] width 281 height 148
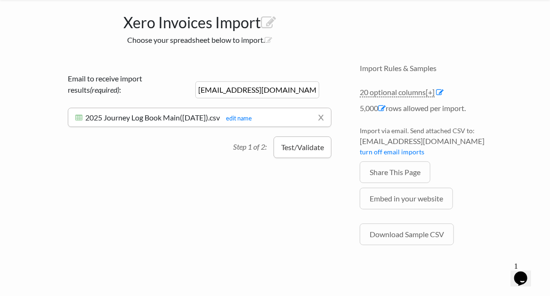
click at [302, 153] on button "Test/Validate" at bounding box center [303, 148] width 58 height 22
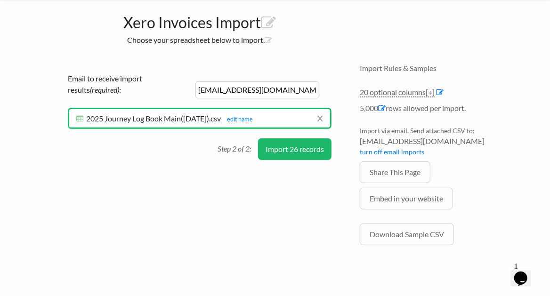
click at [224, 84] on input "[EMAIL_ADDRESS][DOMAIN_NAME]" at bounding box center [258, 90] width 124 height 17
click at [226, 85] on input "[EMAIL_ADDRESS][DOMAIN_NAME]" at bounding box center [258, 90] width 124 height 17
type input "[EMAIL_ADDRESS][DOMAIN_NAME]"
click at [307, 146] on button "Import 26 records" at bounding box center [295, 150] width 74 height 22
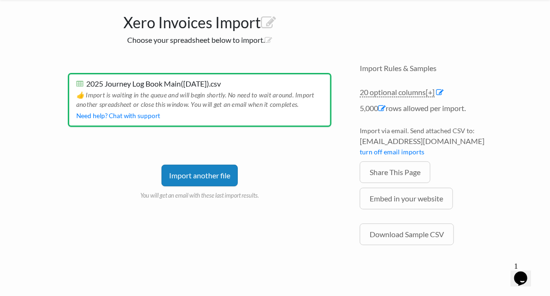
scroll to position [0, 0]
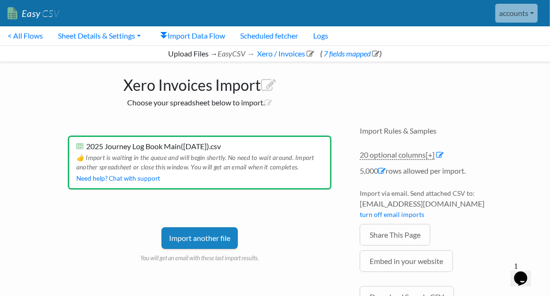
click at [209, 239] on link "Import another file" at bounding box center [200, 239] width 76 height 22
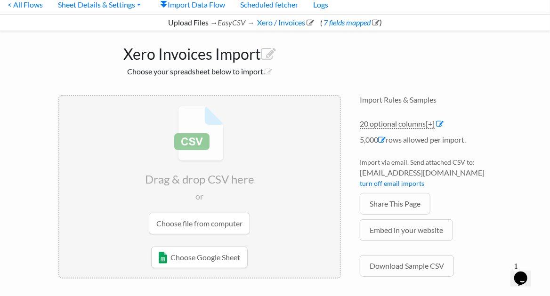
scroll to position [63, 0]
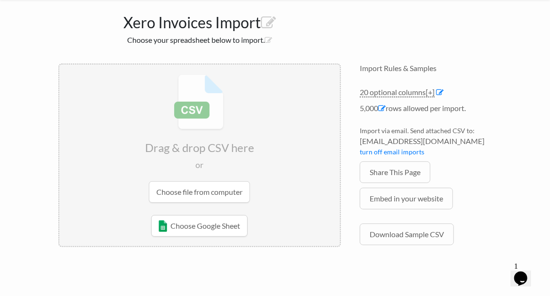
click at [200, 185] on input "file" at bounding box center [199, 139] width 281 height 148
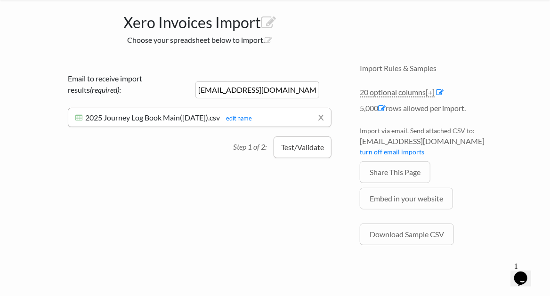
click at [311, 149] on button "Test/Validate" at bounding box center [303, 148] width 58 height 22
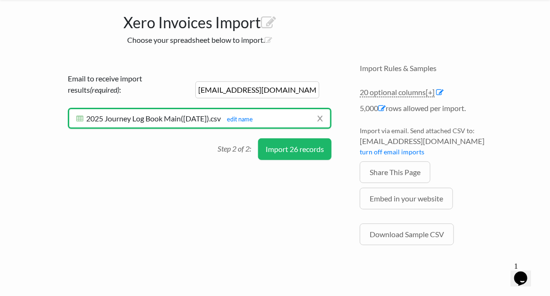
click at [314, 144] on button "Import 26 records" at bounding box center [295, 150] width 74 height 22
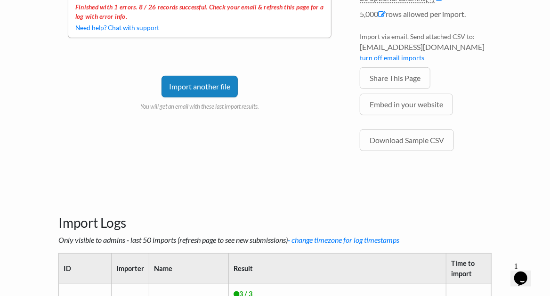
scroll to position [125, 0]
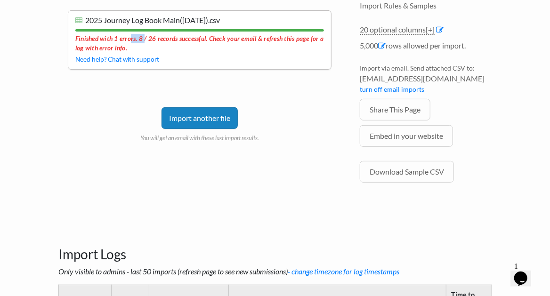
drag, startPoint x: 145, startPoint y: 39, endPoint x: 130, endPoint y: 38, distance: 14.6
click at [130, 38] on div "Finished with 1 errors. 8 / 26 records successful. Check your email & refresh t…" at bounding box center [199, 43] width 249 height 22
drag, startPoint x: 130, startPoint y: 38, endPoint x: 107, endPoint y: 68, distance: 38.0
click at [107, 68] on div "Email to receive import results (required) : [EMAIL_ADDRESS][DOMAIN_NAME] x 202…" at bounding box center [199, 80] width 283 height 159
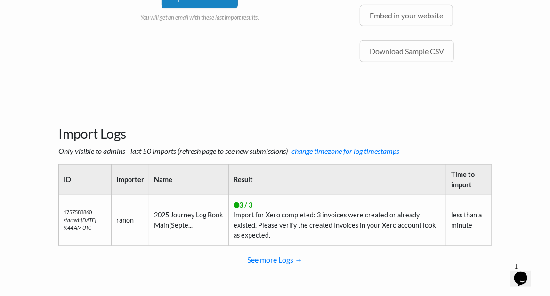
click at [128, 96] on div "Import Logs Only visible to admins - last 50 imports (refresh page to see new s…" at bounding box center [275, 192] width 452 height 198
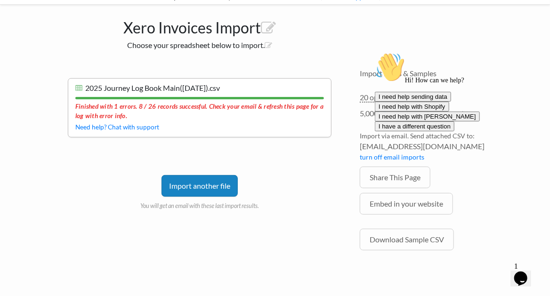
scroll to position [0, 0]
